Goal: Obtain resource: Obtain resource

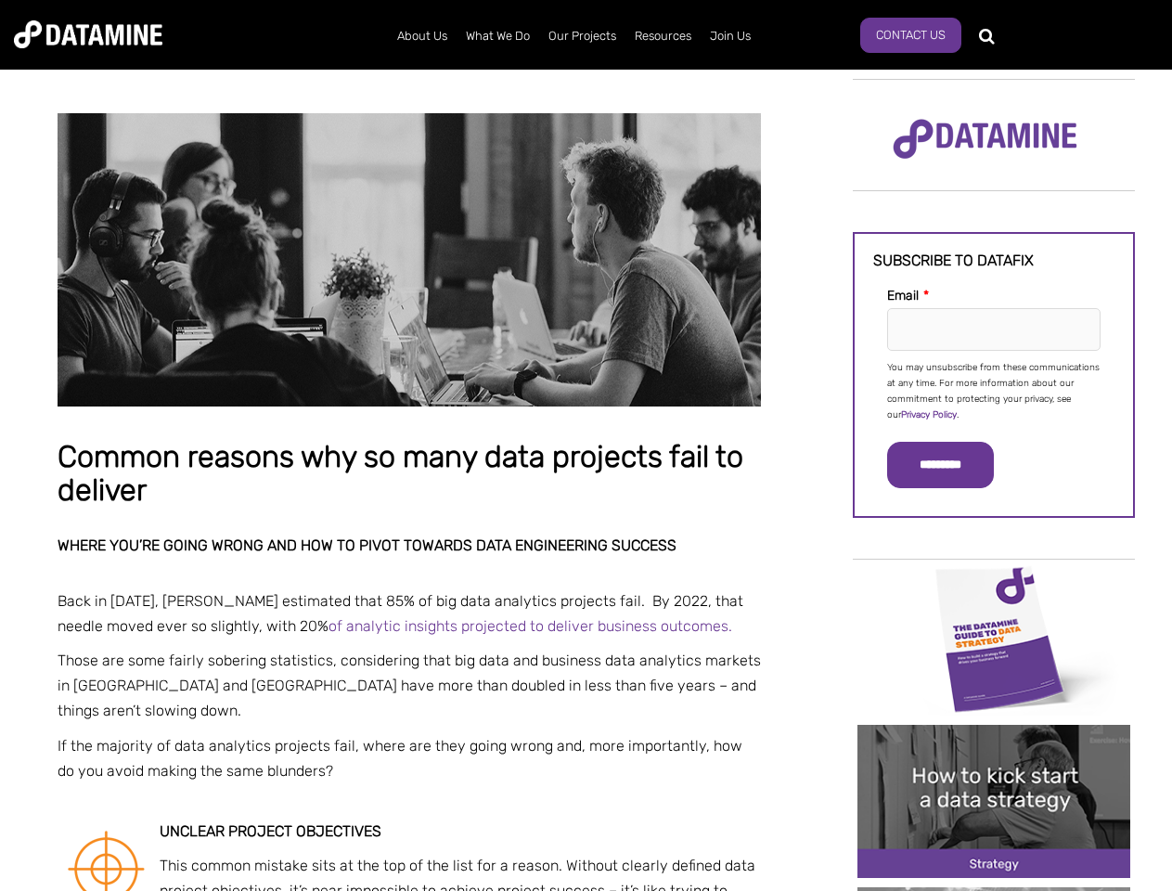
click at [994, 390] on p "You may unsubscribe from these communications at any time. For more information…" at bounding box center [993, 391] width 213 height 63
click at [951, 465] on input "*********" at bounding box center [940, 465] width 107 height 46
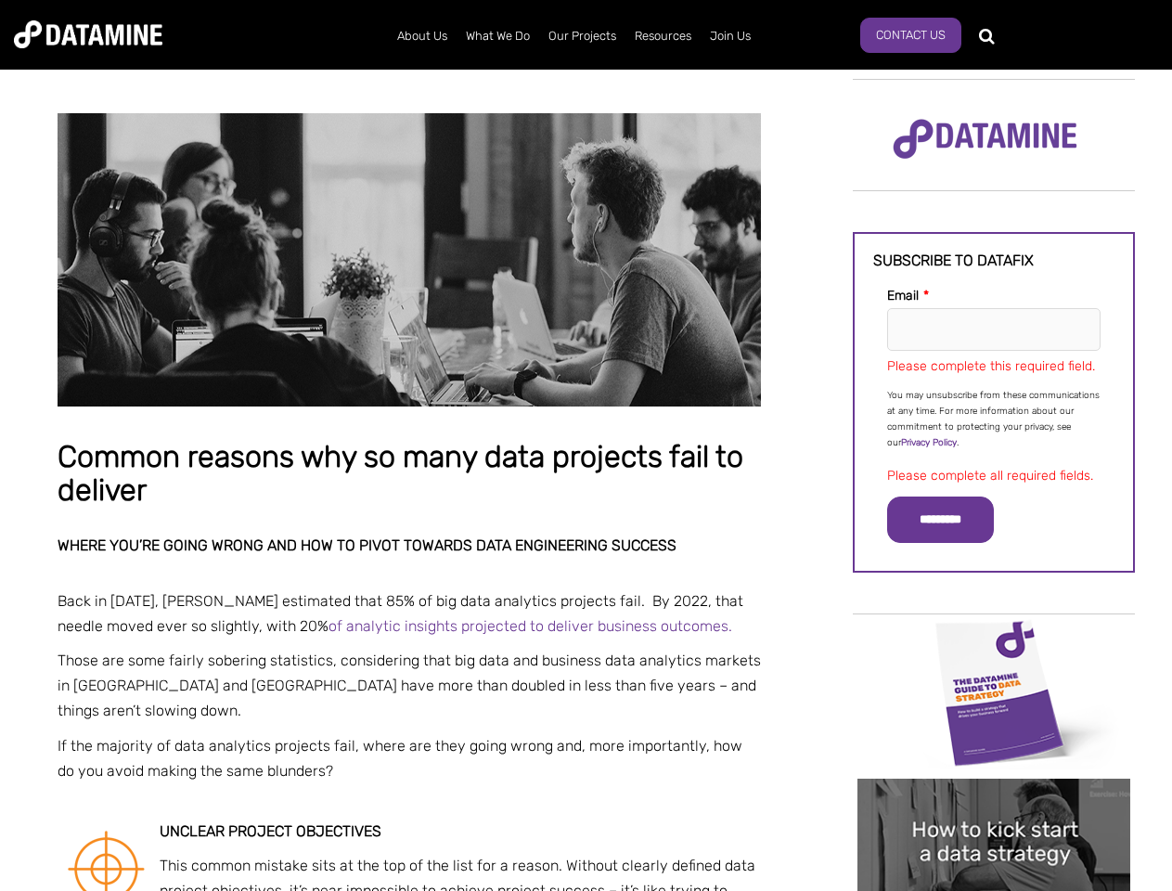
click at [994, 637] on img "Image grid with {{ image_count }} images." at bounding box center [993, 692] width 273 height 153
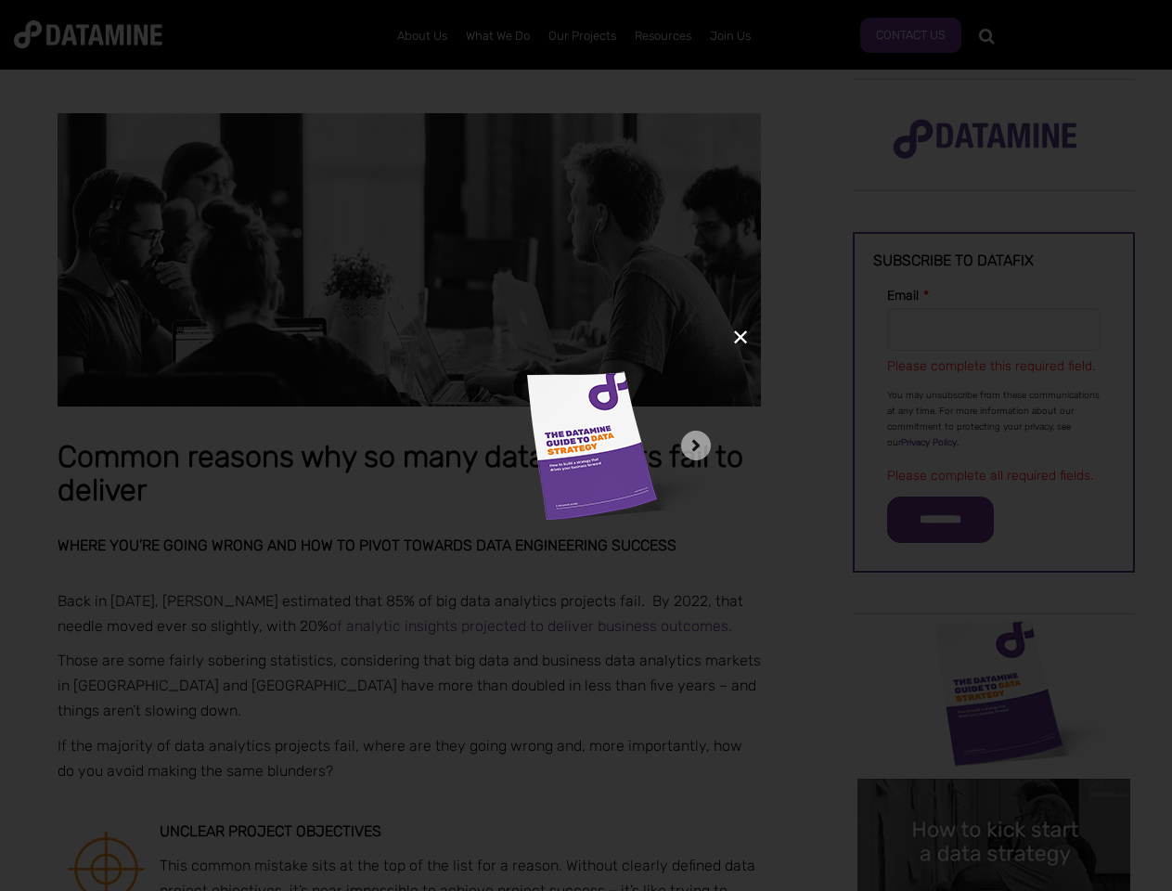
click at [994, 637] on div "✕" at bounding box center [586, 445] width 1172 height 891
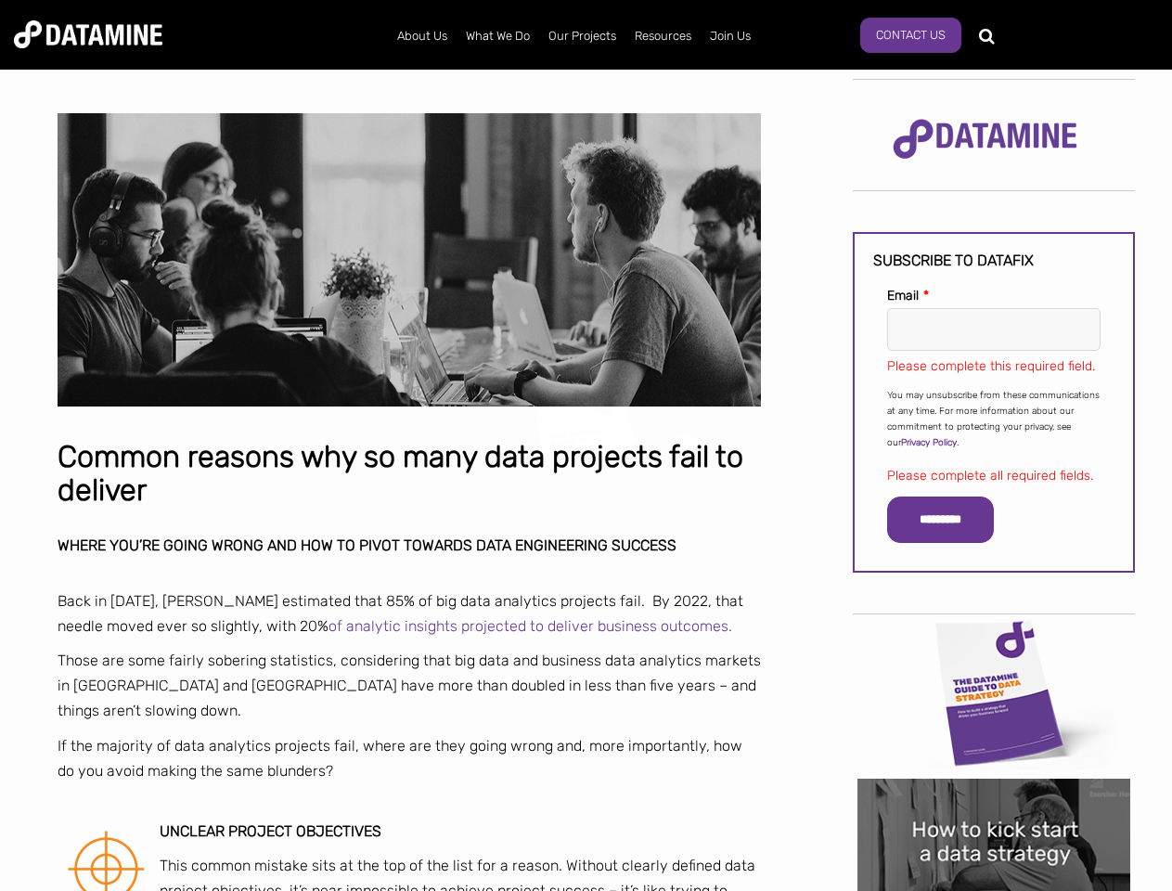
click at [994, 801] on div "✕" at bounding box center [586, 445] width 1172 height 891
click at [994, 801] on img "Image grid with {{ image_count }} images." at bounding box center [993, 855] width 273 height 153
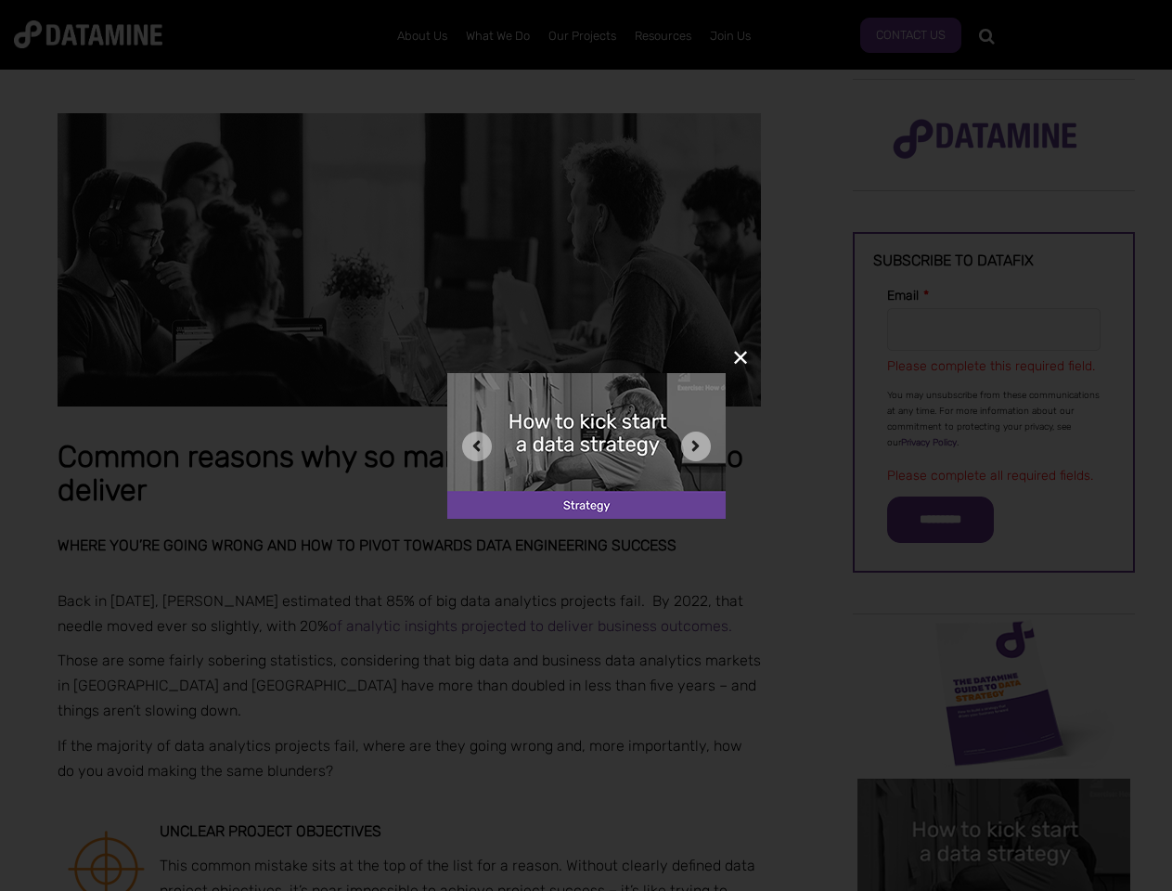
click at [994, 889] on div "✕" at bounding box center [586, 445] width 1172 height 891
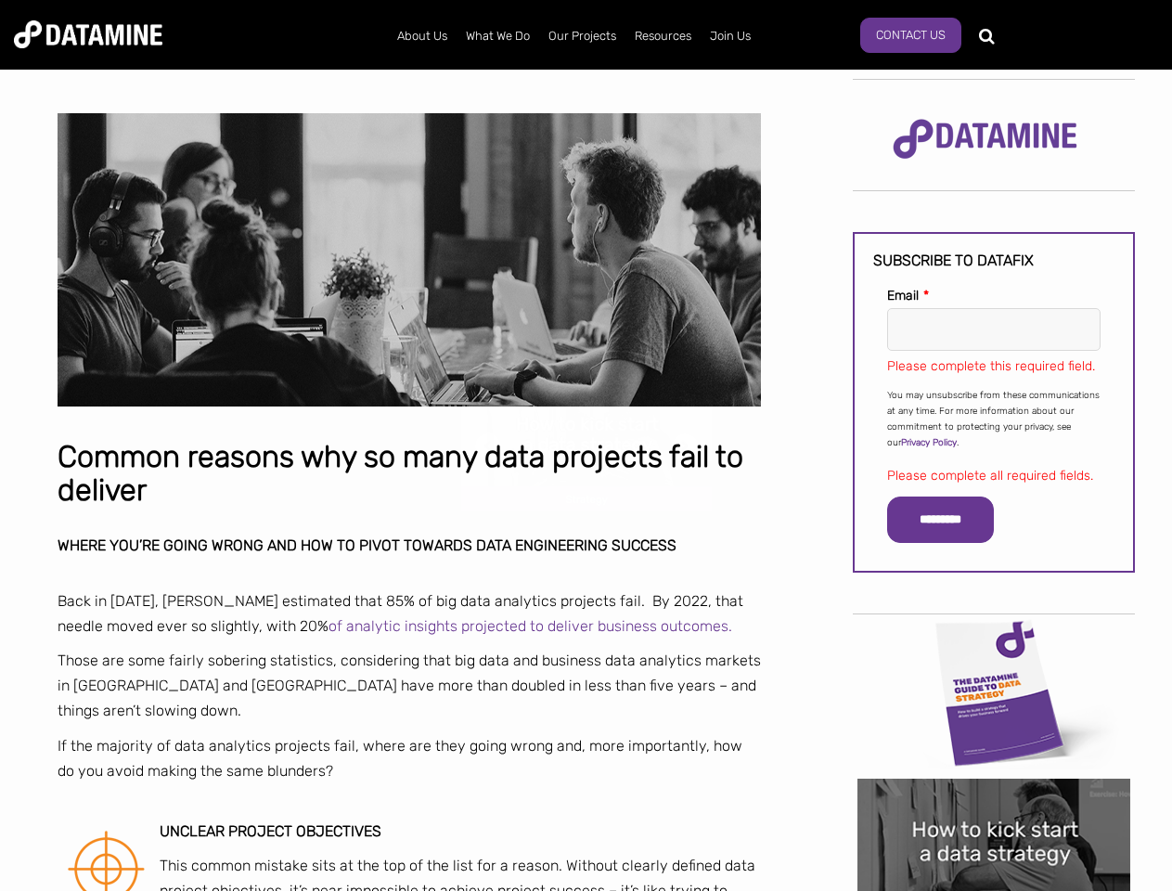
click at [994, 889] on div "✕" at bounding box center [586, 445] width 1172 height 891
